Goal: Find specific page/section: Find specific page/section

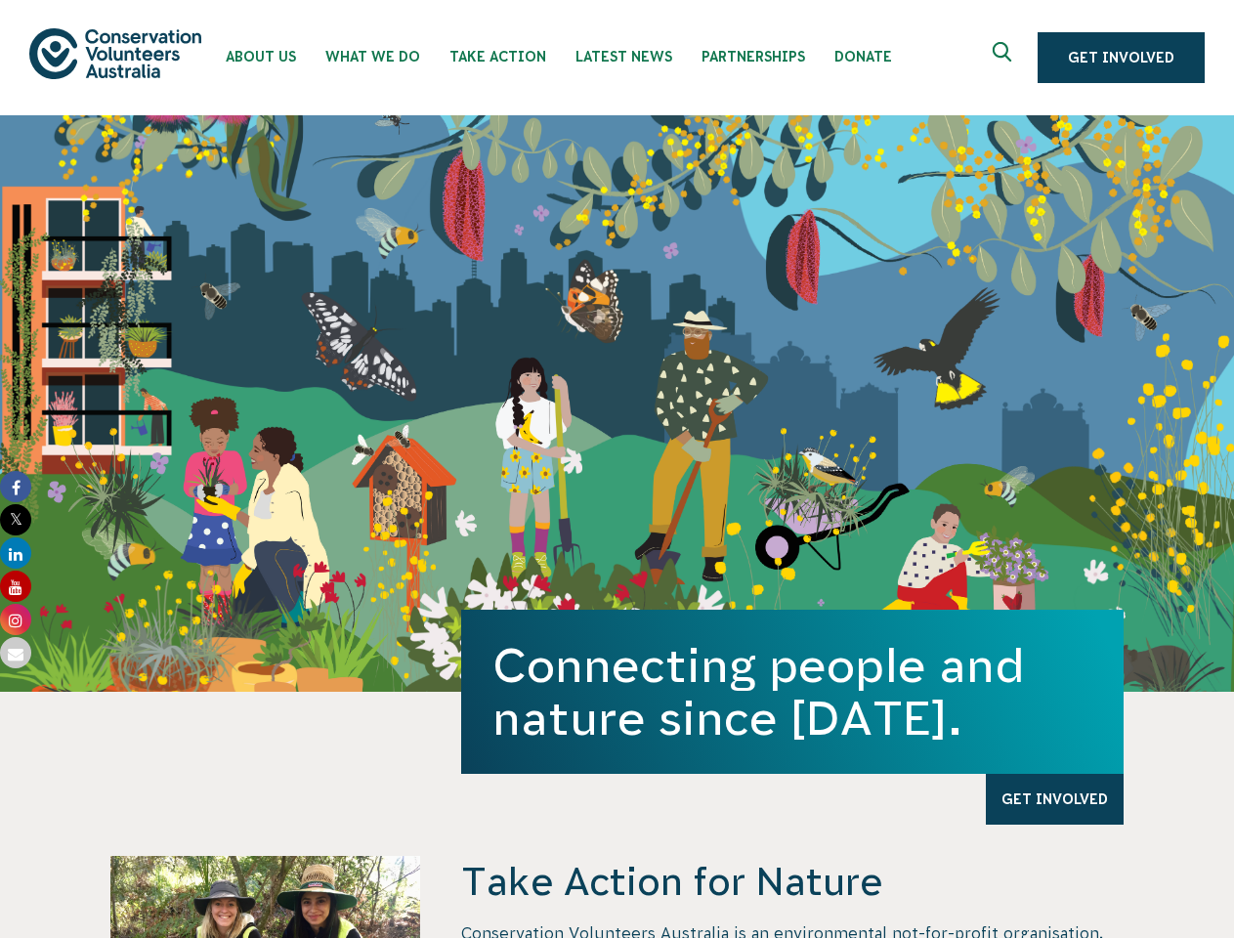
click at [617, 469] on div "Connecting people and nature since [DATE]. Get Involved" at bounding box center [617, 403] width 1234 height 577
click at [1008, 58] on icon "Expand search box" at bounding box center [1005, 56] width 24 height 29
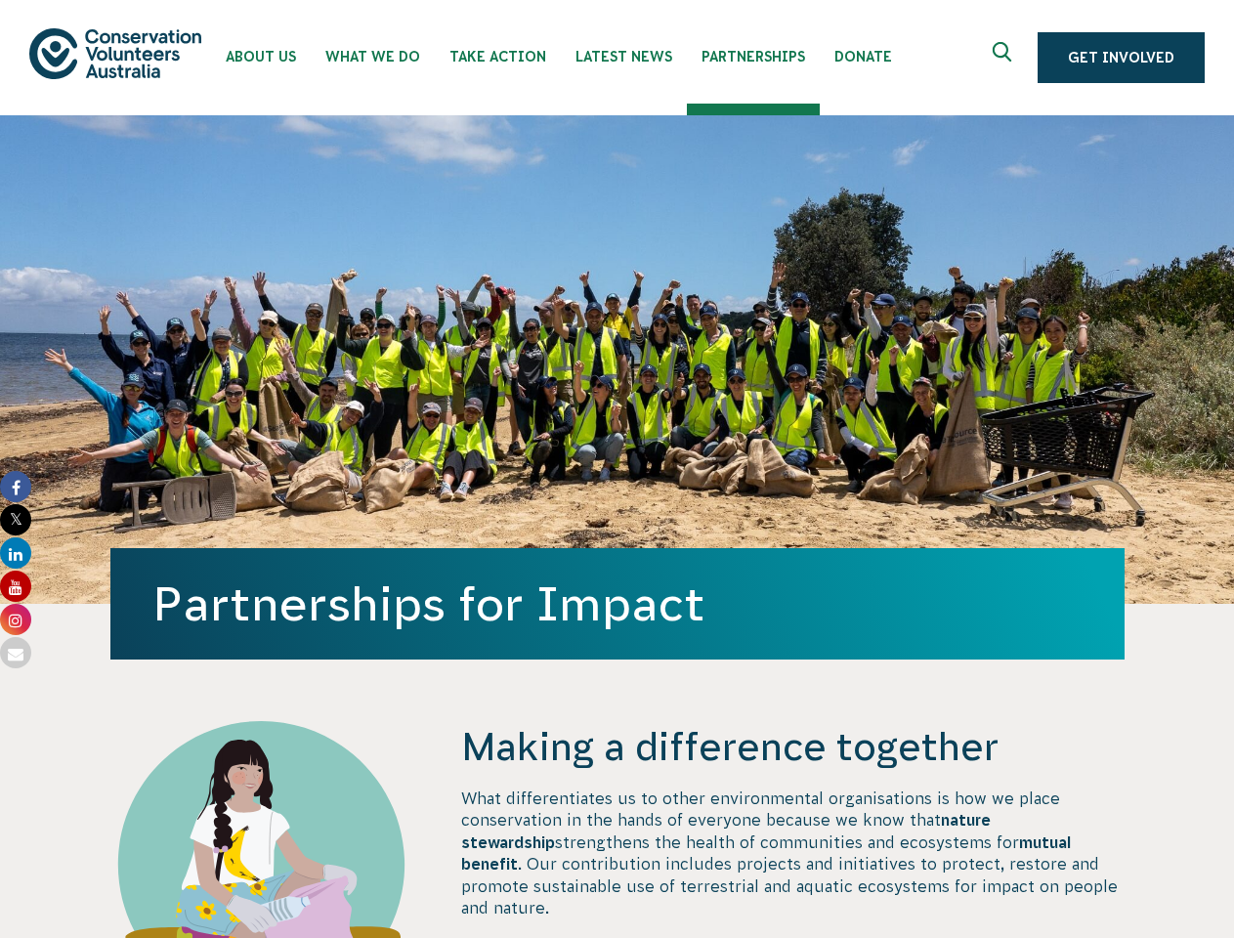
click at [617, 469] on div "Partnerships for Impact" at bounding box center [617, 359] width 1014 height 489
click at [1008, 58] on icon "Expand search box" at bounding box center [1005, 56] width 24 height 29
